Goal: Navigation & Orientation: Find specific page/section

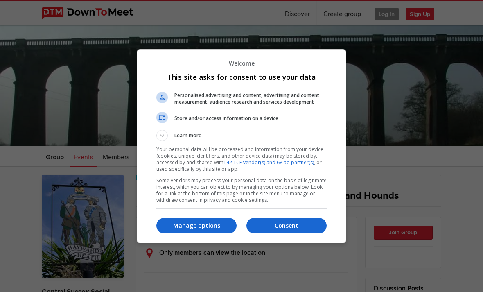
click at [279, 226] on p "Consent" at bounding box center [287, 226] width 80 height 8
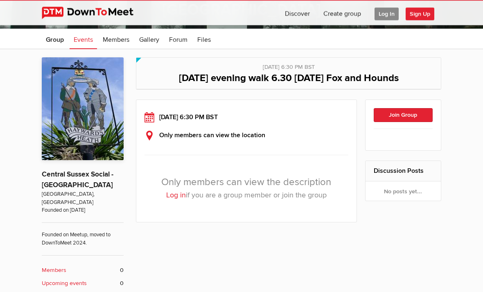
scroll to position [118, 0]
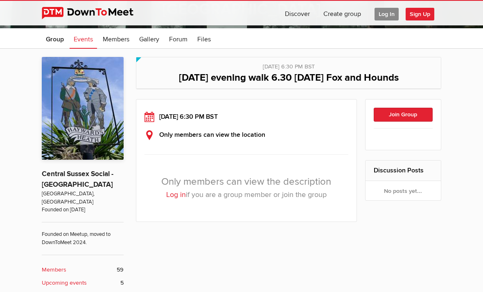
click at [388, 13] on span "Log In" at bounding box center [387, 14] width 24 height 13
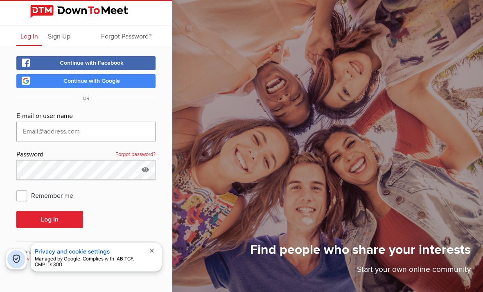
click at [26, 133] on input "text" at bounding box center [85, 132] width 139 height 20
type input "[EMAIL_ADDRESS][DOMAIN_NAME]"
click at [50, 220] on button "Log In" at bounding box center [49, 219] width 67 height 17
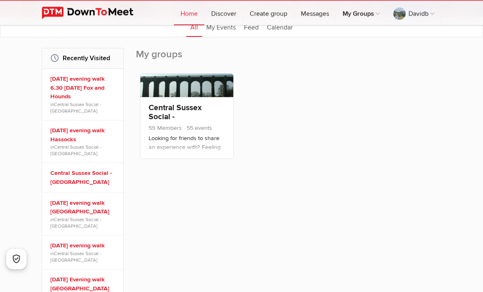
scroll to position [107, 0]
click at [64, 91] on link "[DATE] evening walk 6.30 [DATE] Fox and Hounds" at bounding box center [83, 88] width 67 height 27
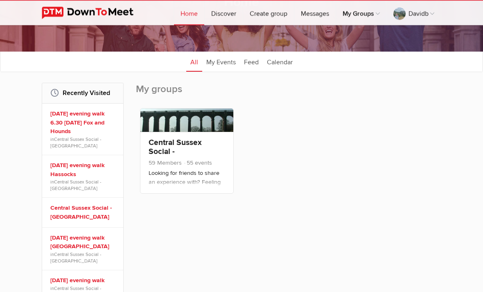
scroll to position [72, 0]
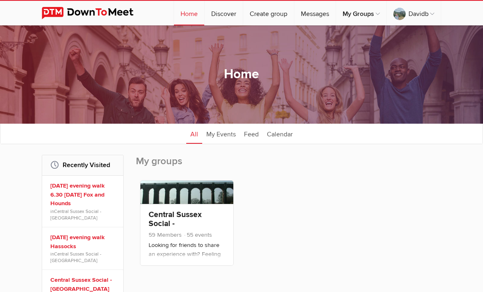
click at [71, 197] on link "[DATE] evening walk 6.30 [DATE] Fox and Hounds" at bounding box center [83, 194] width 67 height 27
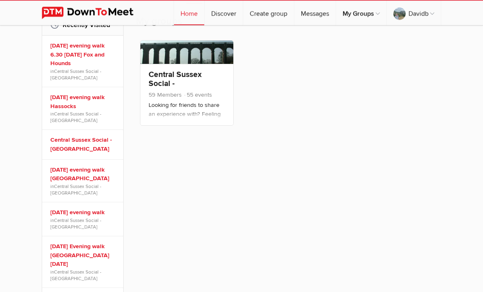
scroll to position [140, 0]
click at [163, 87] on link "Central Sussex Social - [GEOGRAPHIC_DATA]" at bounding box center [185, 88] width 72 height 37
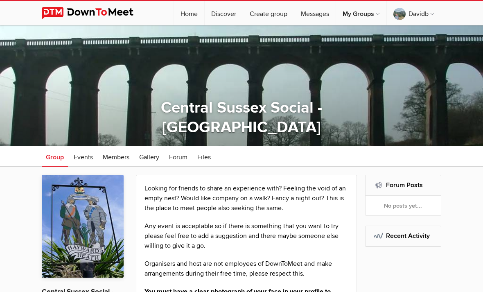
click at [152, 54] on link "Central Sussex Social - [GEOGRAPHIC_DATA]" at bounding box center [190, 50] width 131 height 16
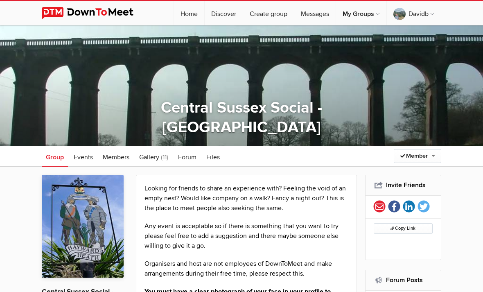
click at [149, 51] on link "Central Sussex Social - [GEOGRAPHIC_DATA]" at bounding box center [190, 50] width 131 height 16
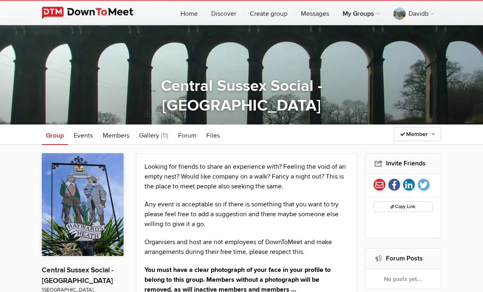
scroll to position [22, 0]
click at [79, 134] on span "Events" at bounding box center [83, 135] width 19 height 8
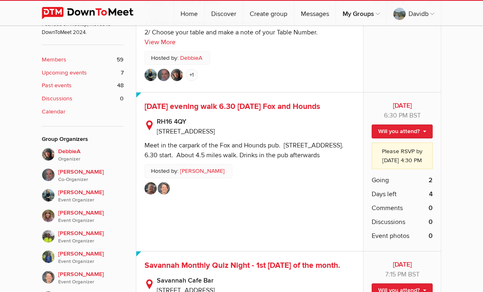
scroll to position [330, 0]
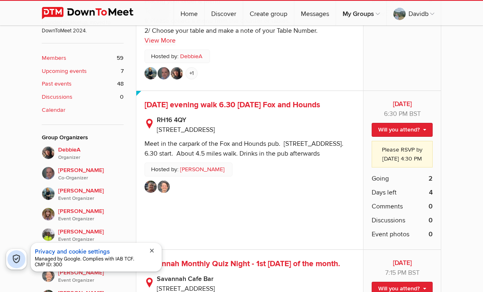
click at [157, 110] on span "[DATE] evening walk 6.30 [DATE] Fox and Hounds" at bounding box center [233, 105] width 176 height 10
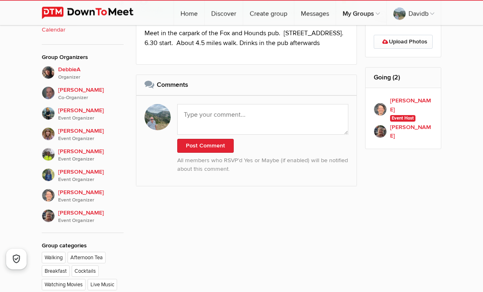
scroll to position [410, 0]
